Goal: Find specific page/section: Find specific page/section

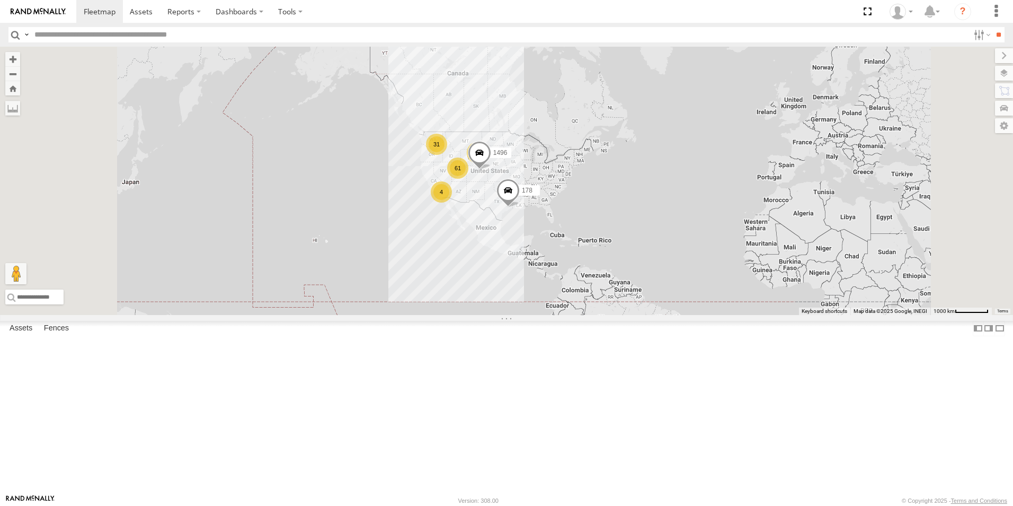
click at [0, 0] on div "All Assets" at bounding box center [0, 0] width 0 height 0
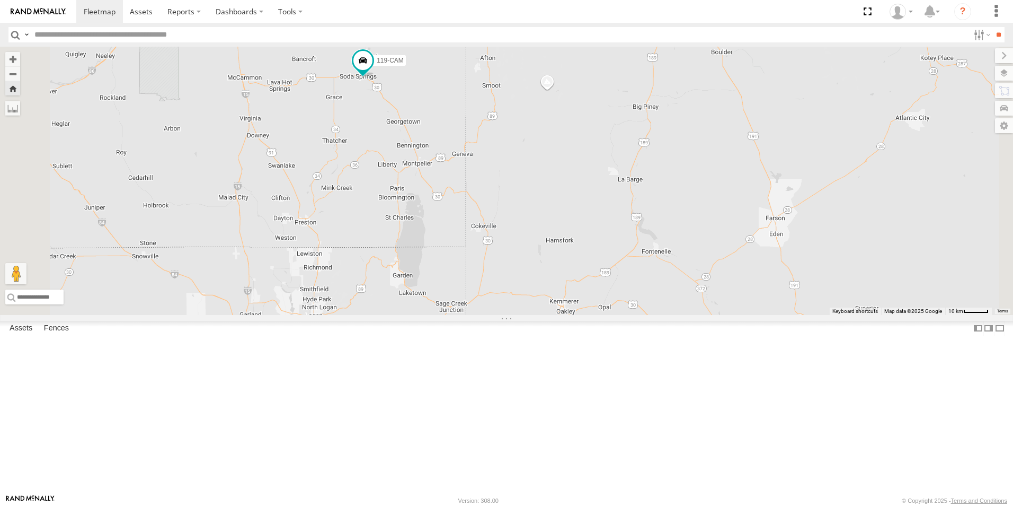
drag, startPoint x: 500, startPoint y: 316, endPoint x: 489, endPoint y: 229, distance: 87.7
click at [489, 229] on div "119-CAM" at bounding box center [506, 181] width 1013 height 268
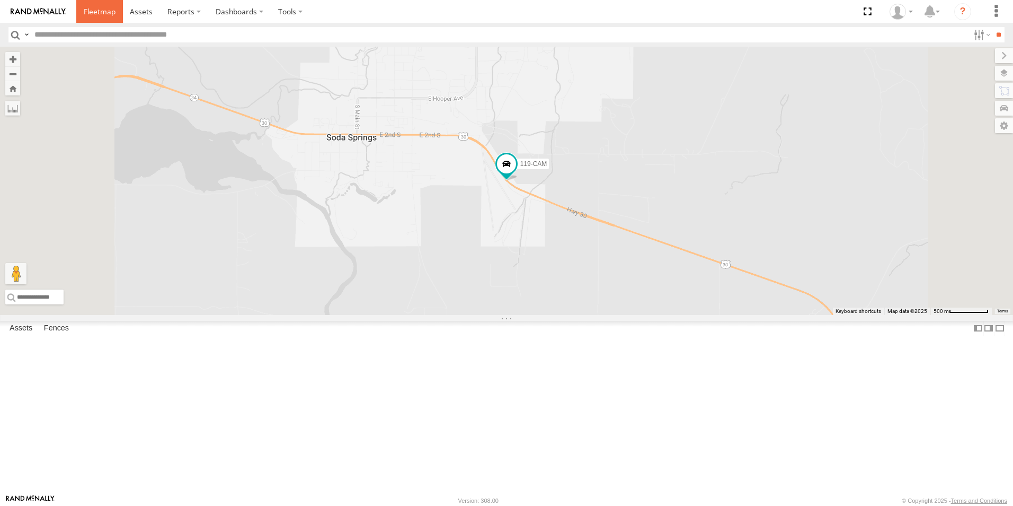
click at [104, 13] on span at bounding box center [100, 11] width 32 height 10
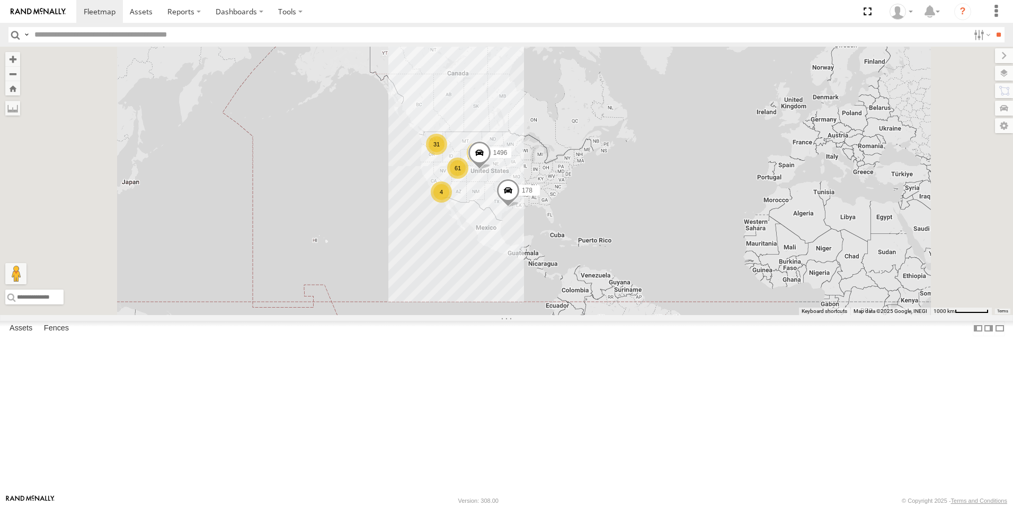
click at [468, 179] on div "61" at bounding box center [457, 167] width 21 height 21
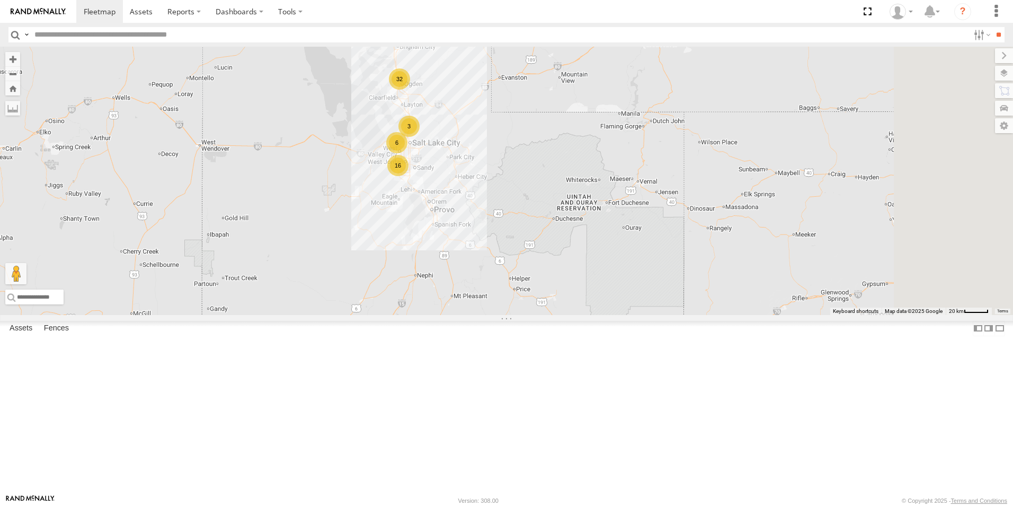
drag, startPoint x: 659, startPoint y: 415, endPoint x: 475, endPoint y: 203, distance: 280.2
click at [475, 203] on div "178 1496 16 3 32 6 3 119-CAM 2 2 T-199 D" at bounding box center [506, 181] width 1013 height 268
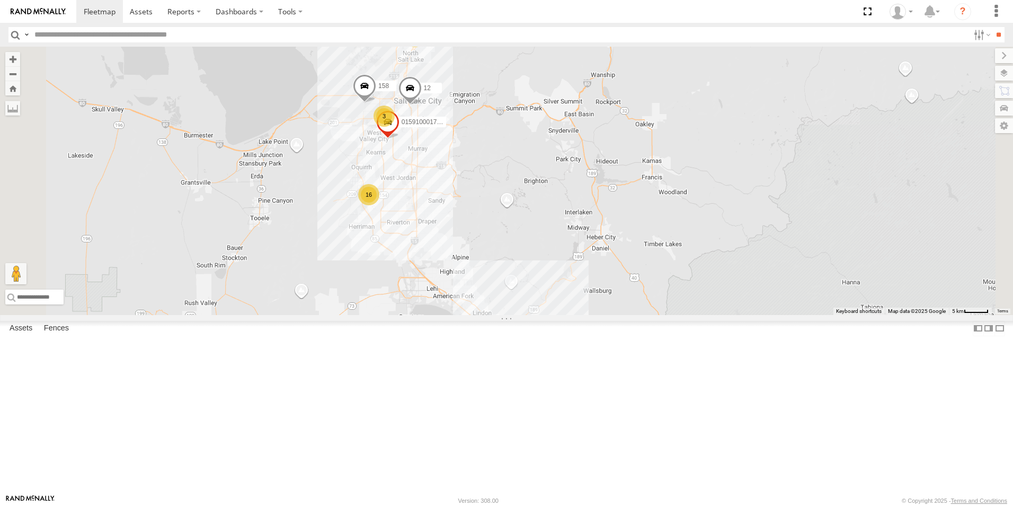
drag, startPoint x: 521, startPoint y: 228, endPoint x: 506, endPoint y: 308, distance: 81.6
click at [379, 205] on div "16" at bounding box center [368, 194] width 21 height 21
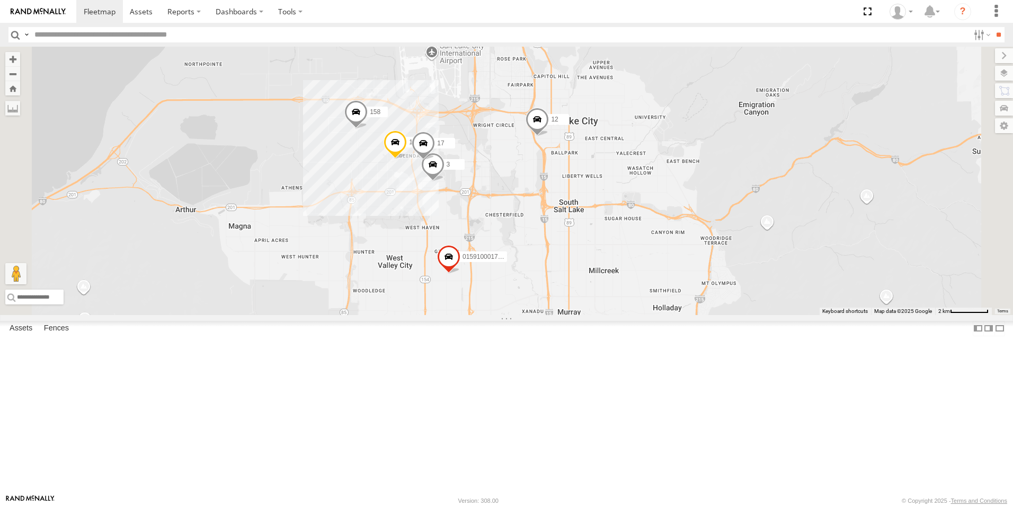
drag, startPoint x: 474, startPoint y: 201, endPoint x: 493, endPoint y: 305, distance: 105.6
click at [493, 305] on div "178 1496 119-CAM T-199 D 158 015910001775256 12 16 3 17 10" at bounding box center [506, 181] width 1013 height 268
